Goal: Check status: Check status

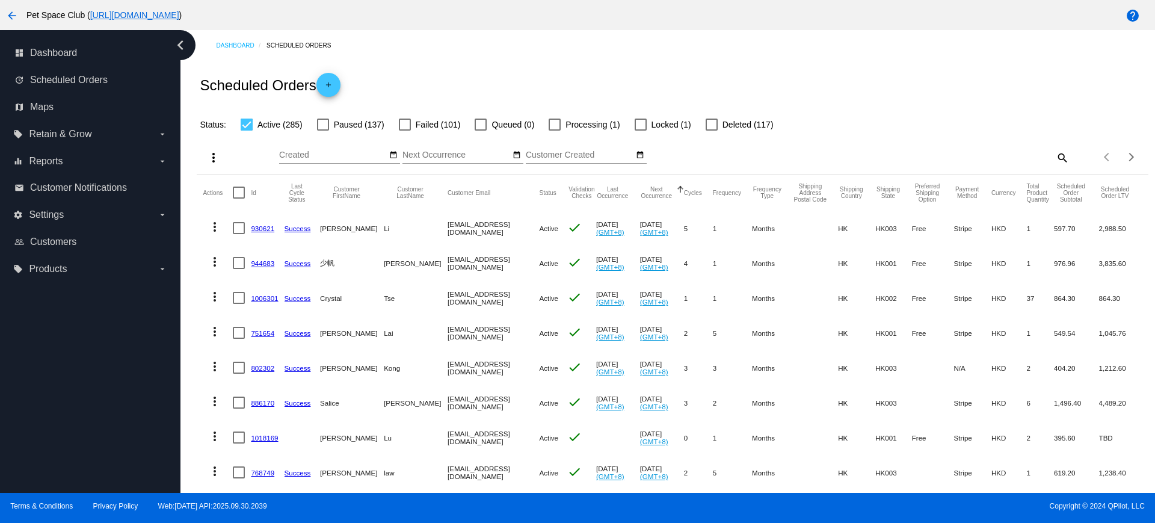
click at [1055, 155] on mat-icon "search" at bounding box center [1062, 157] width 14 height 19
click at [928, 154] on input "Search" at bounding box center [950, 155] width 237 height 10
paste input "963971"
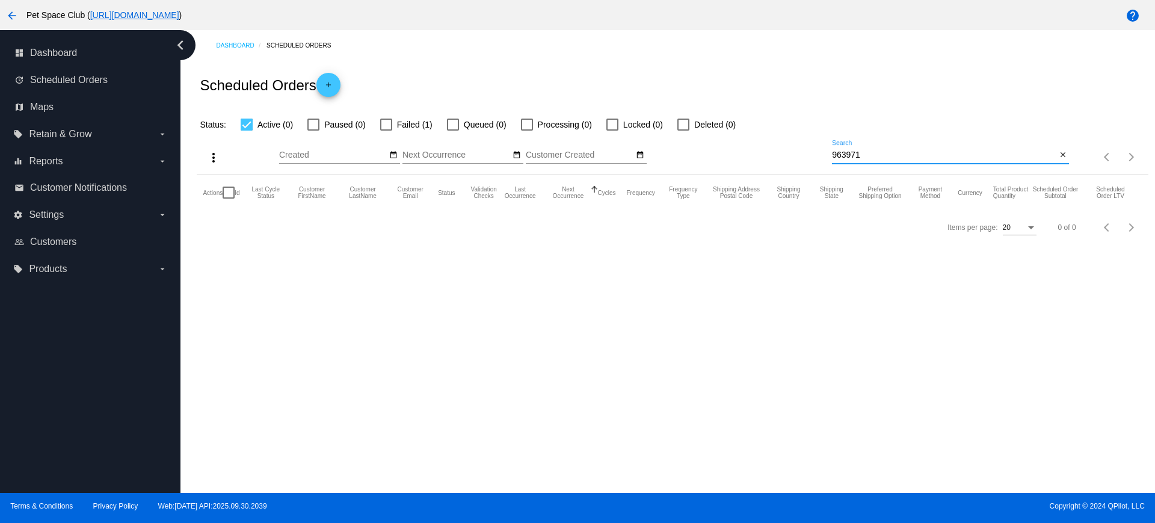
type input "963971"
click at [387, 126] on div at bounding box center [386, 125] width 12 height 12
click at [386, 131] on input "Failed (1)" at bounding box center [386, 131] width 1 height 1
checkbox input "true"
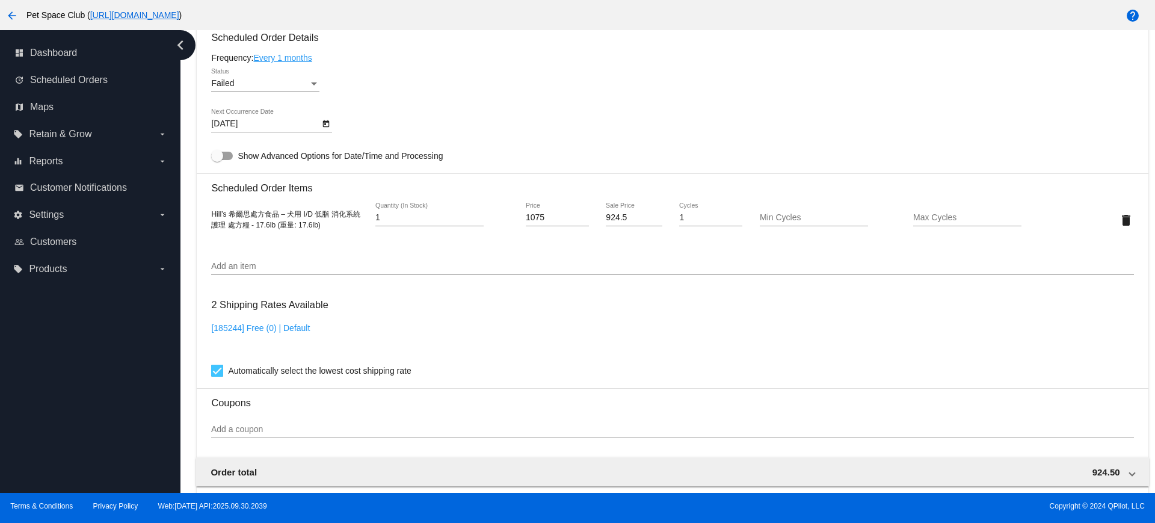
scroll to position [677, 0]
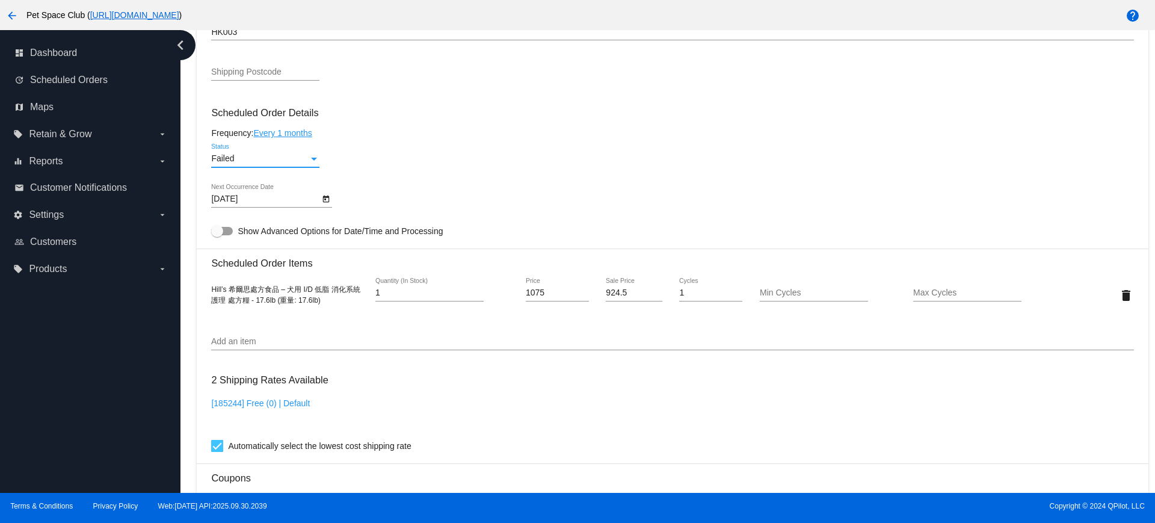
click at [317, 159] on div "Status" at bounding box center [314, 159] width 6 height 3
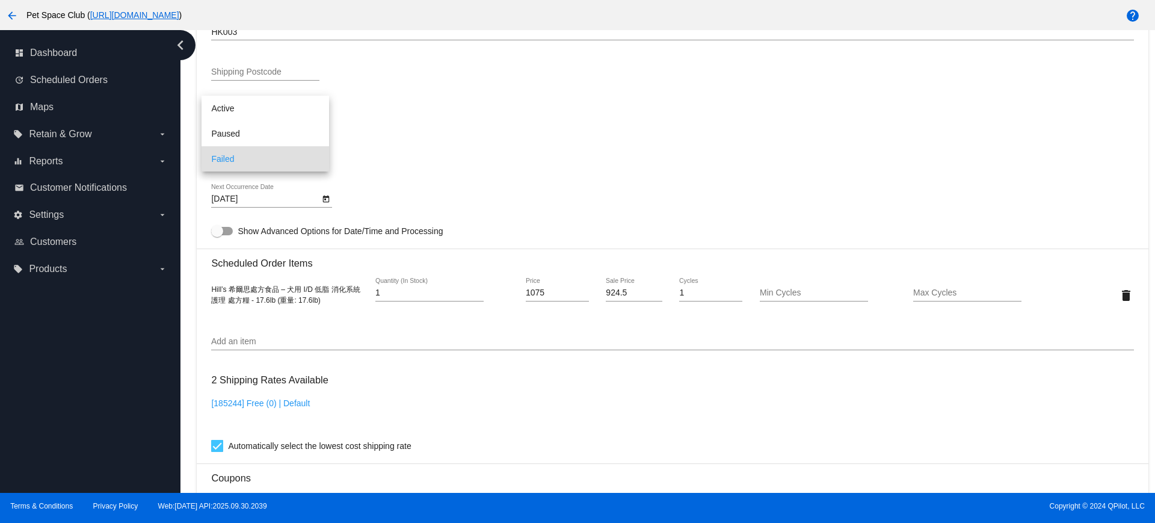
click at [457, 155] on div at bounding box center [577, 261] width 1155 height 523
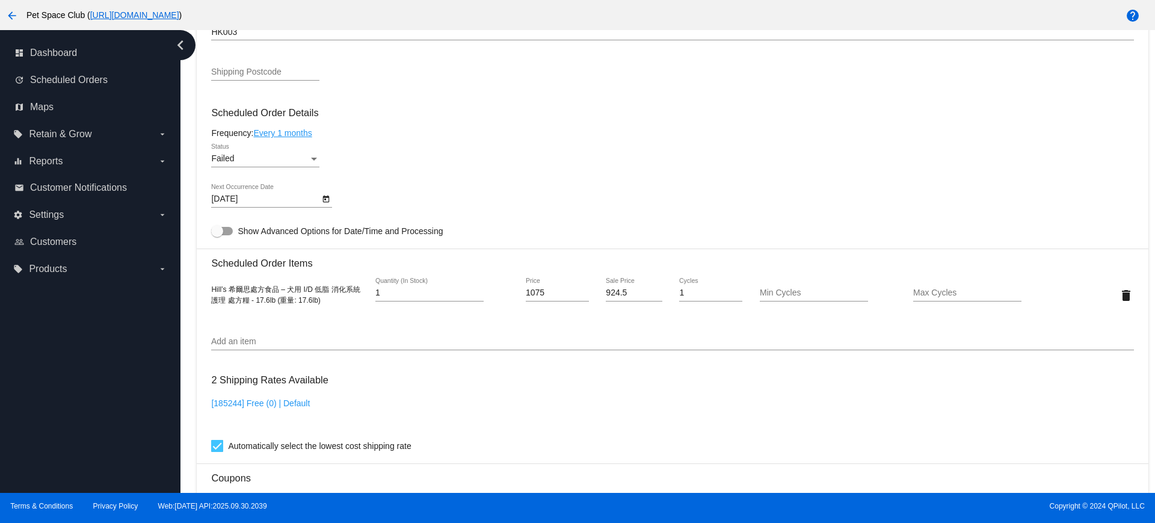
click at [1078, 214] on div "[DATE] Next Occurrence Date" at bounding box center [672, 201] width 922 height 34
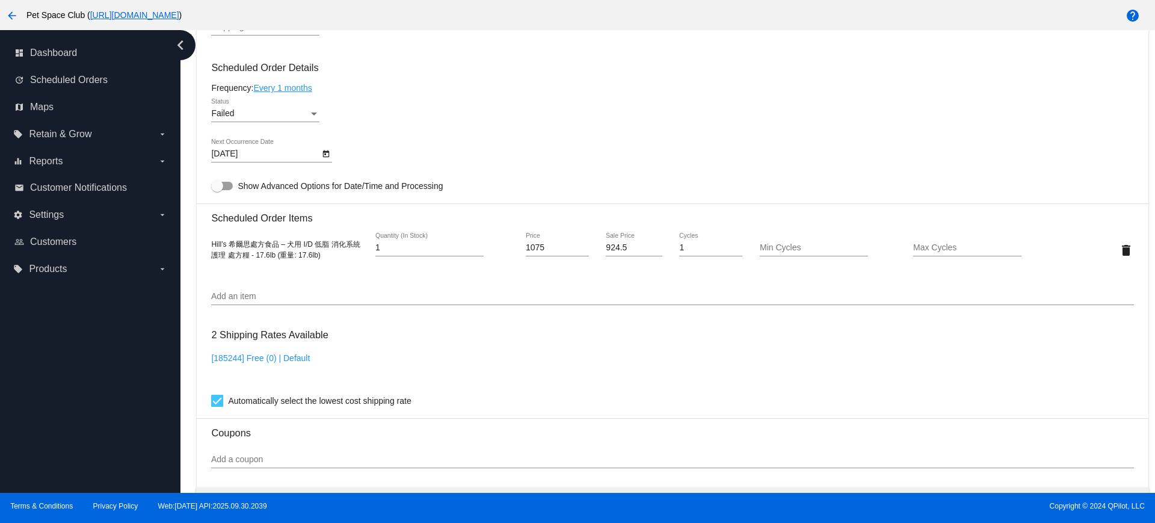
scroll to position [0, 0]
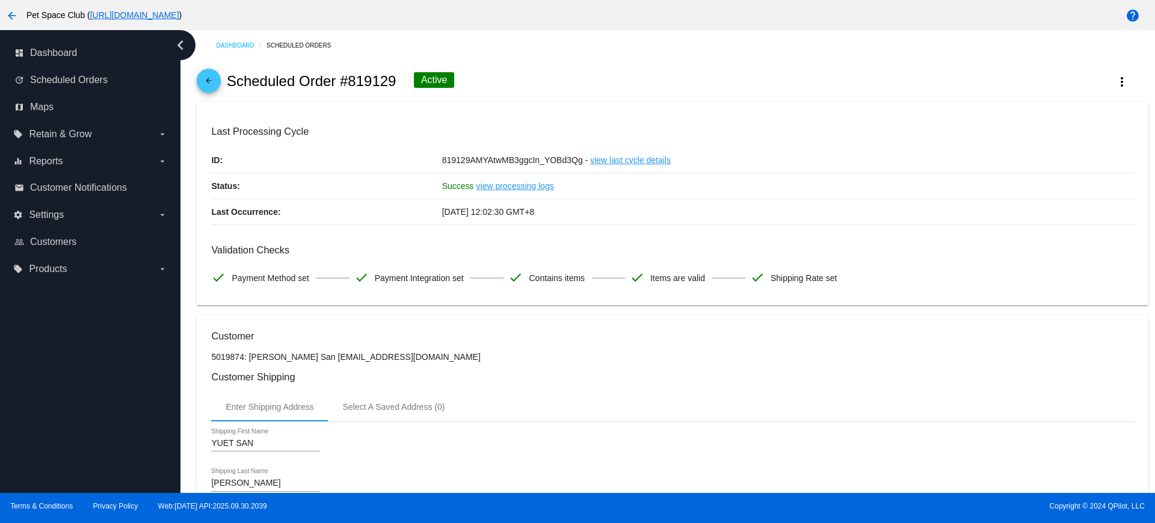
scroll to position [527, 0]
